Goal: Transaction & Acquisition: Book appointment/travel/reservation

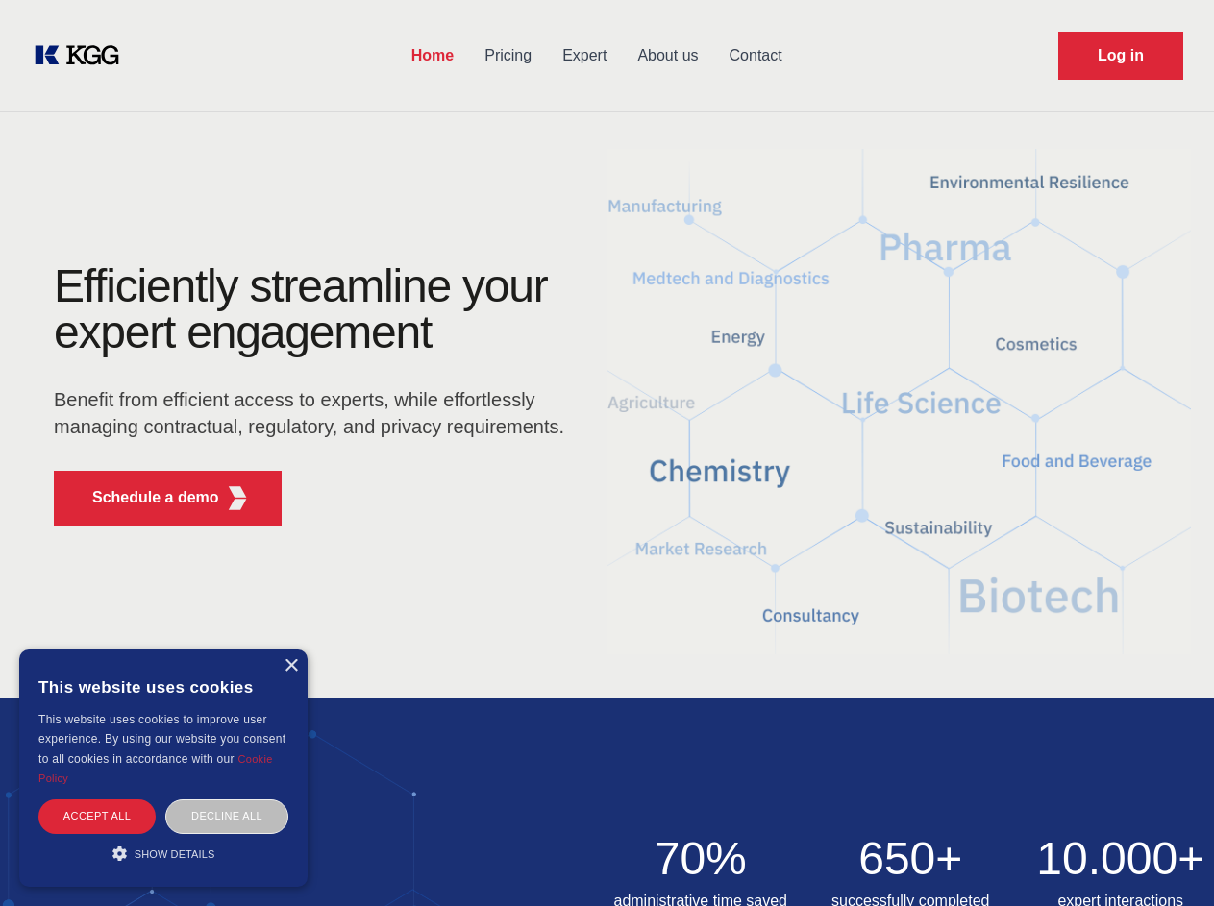
click at [607, 453] on div "Efficiently streamline your expert engagement Benefit from efficient access to …" at bounding box center [315, 402] width 584 height 278
click at [144, 498] on p "Schedule a demo" at bounding box center [155, 497] width 127 height 23
click at [290, 666] on div "×" at bounding box center [291, 666] width 14 height 14
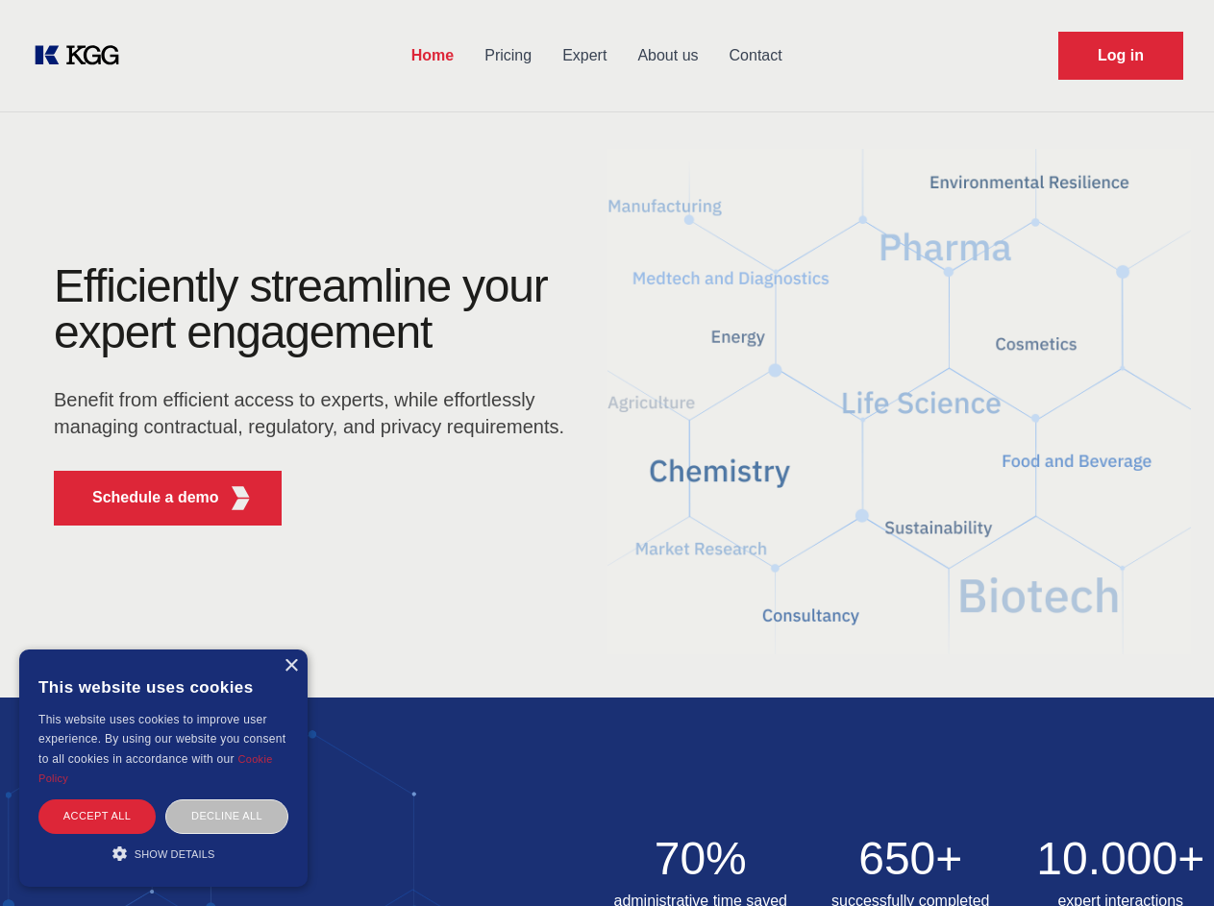
click at [97, 816] on div "Accept all" at bounding box center [96, 817] width 117 height 34
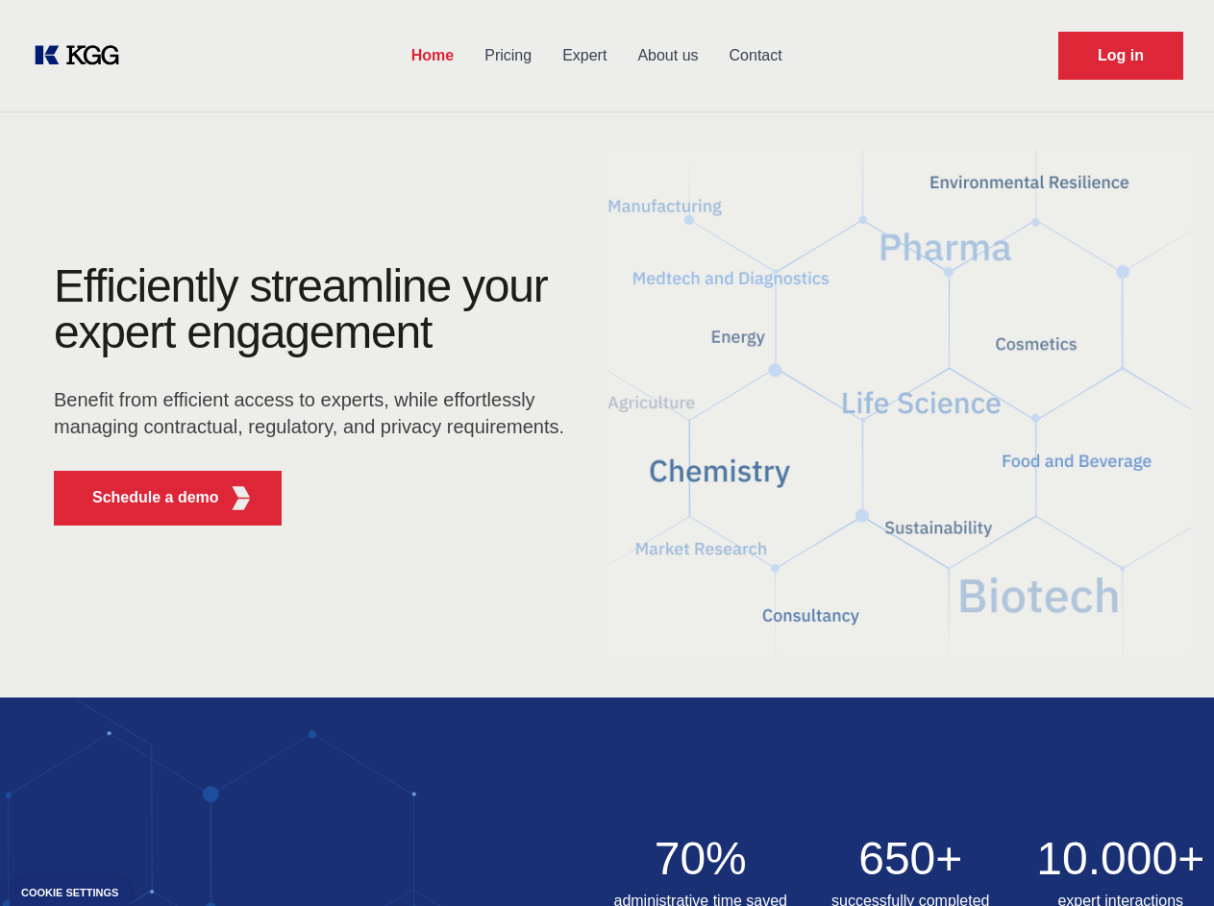
click at [227, 816] on img at bounding box center [607, 836] width 1214 height 277
